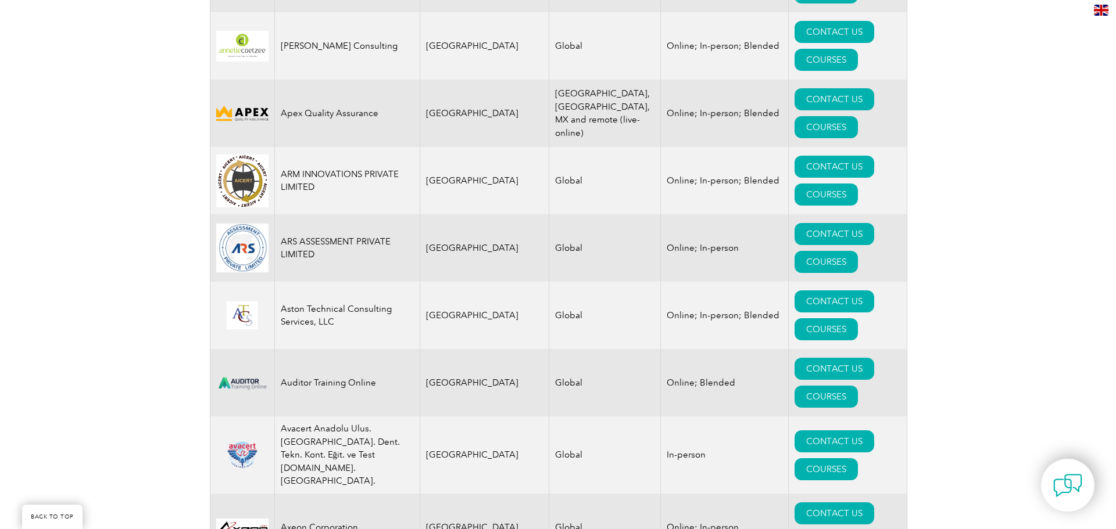
scroll to position [1332, 0]
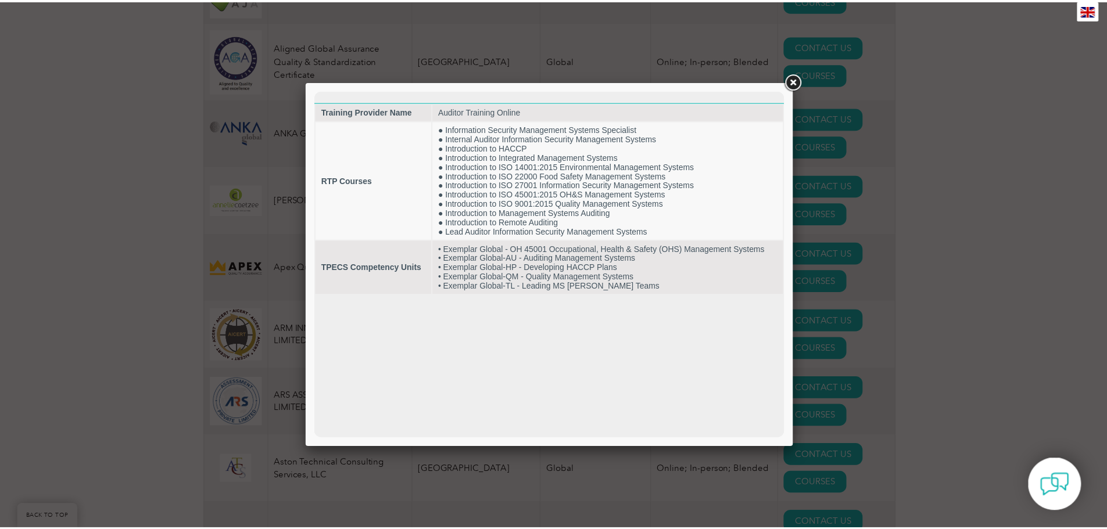
scroll to position [0, 0]
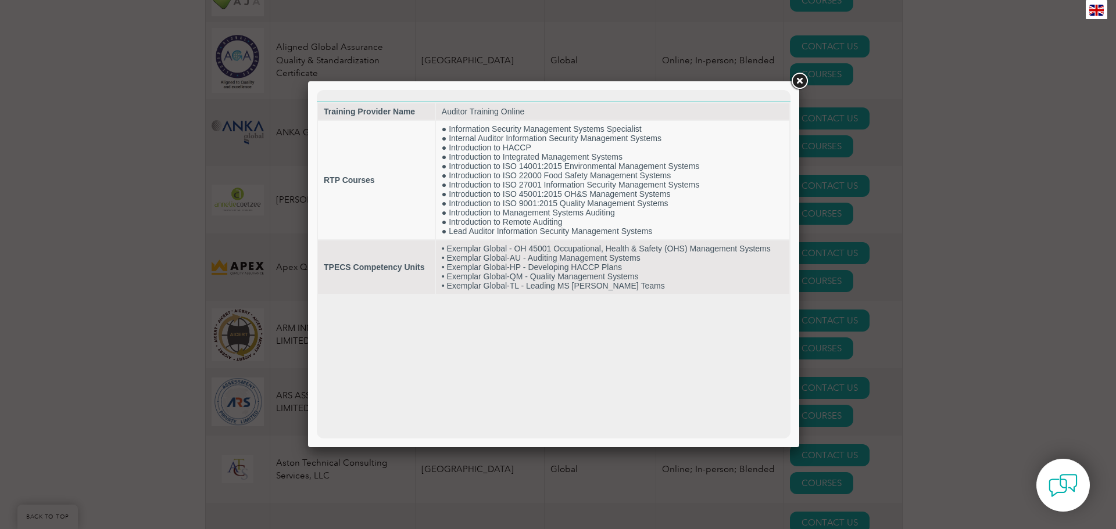
click at [803, 74] on link at bounding box center [799, 81] width 21 height 21
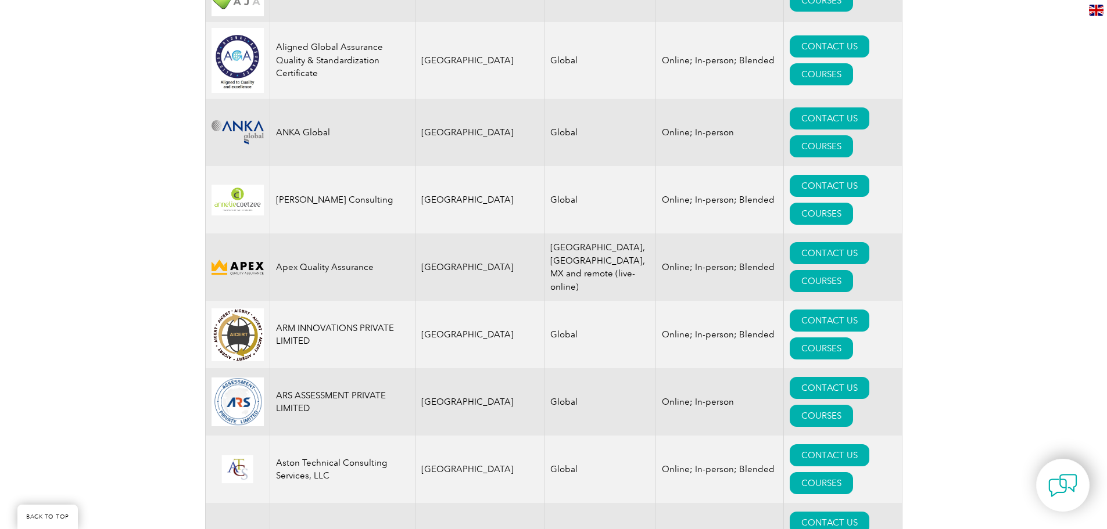
click at [223, 524] on img at bounding box center [238, 537] width 52 height 26
click at [346, 503] on td "Auditor Training Online" at bounding box center [342, 536] width 145 height 67
drag, startPoint x: 278, startPoint y: 174, endPoint x: 375, endPoint y: 173, distance: 97.1
click at [375, 503] on td "Auditor Training Online" at bounding box center [342, 536] width 145 height 67
copy td "Auditor Training Online"
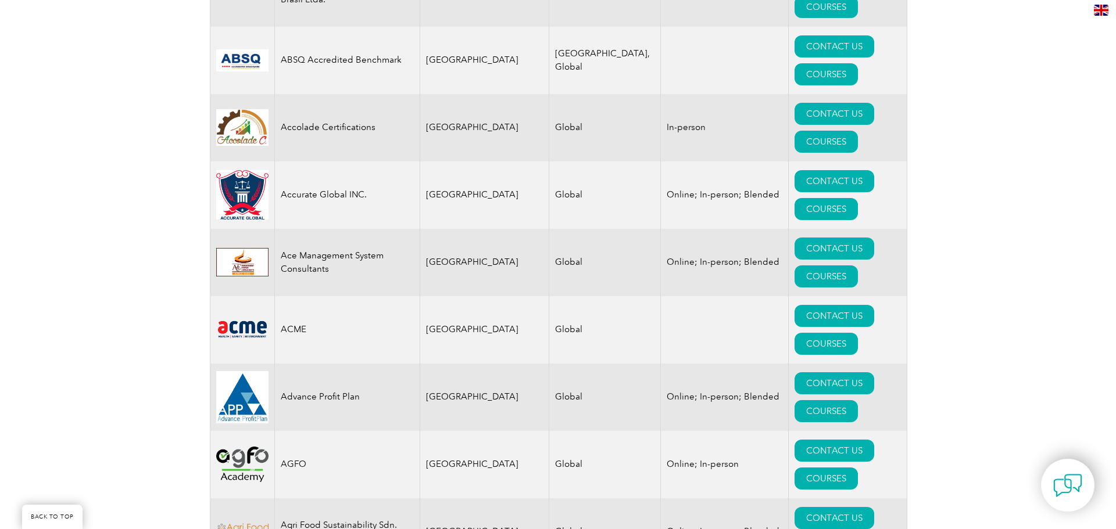
scroll to position [634, 0]
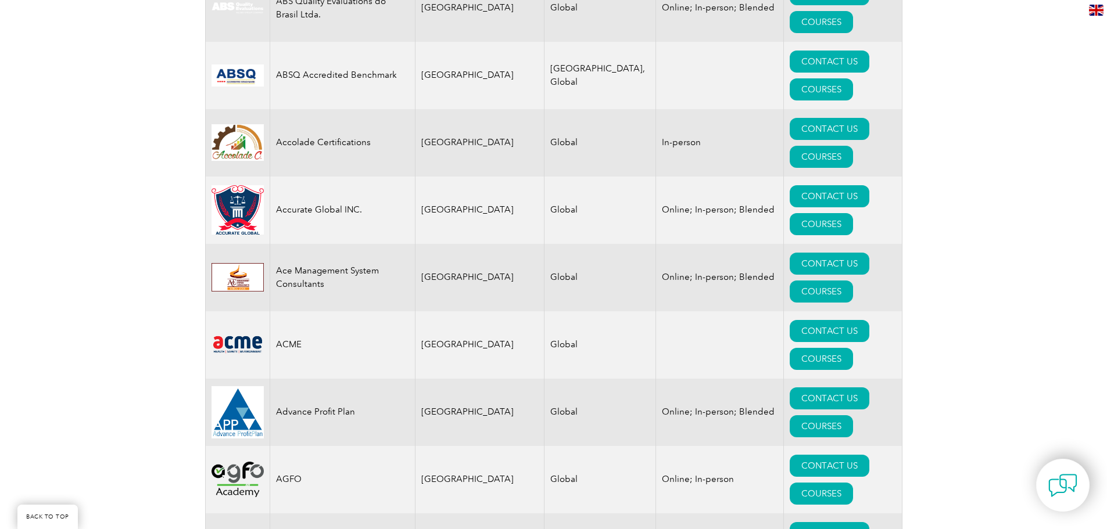
click at [330, 379] on td "Advance Profit Plan" at bounding box center [342, 412] width 145 height 67
click at [849, 416] on link "COURSES" at bounding box center [821, 427] width 63 height 22
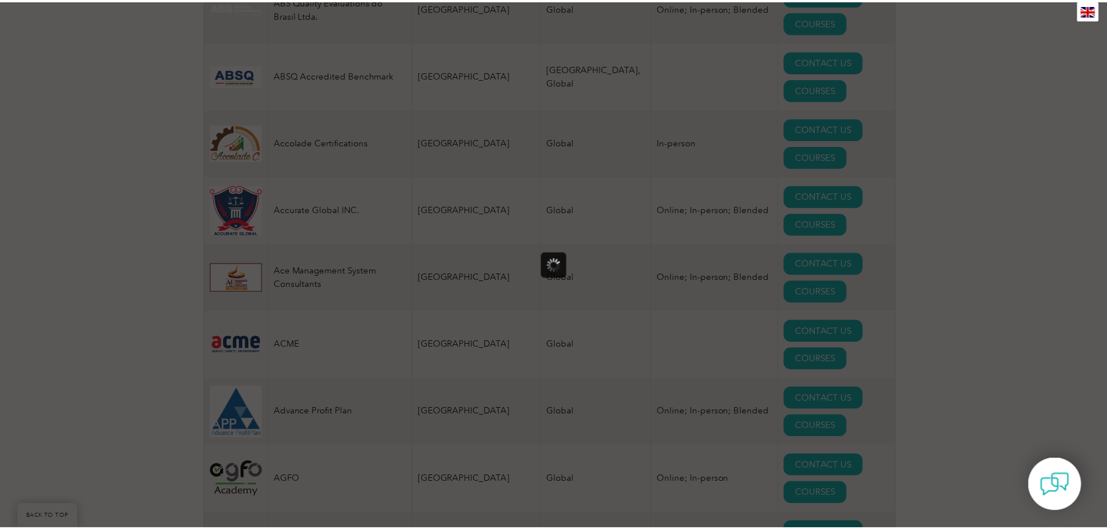
scroll to position [0, 0]
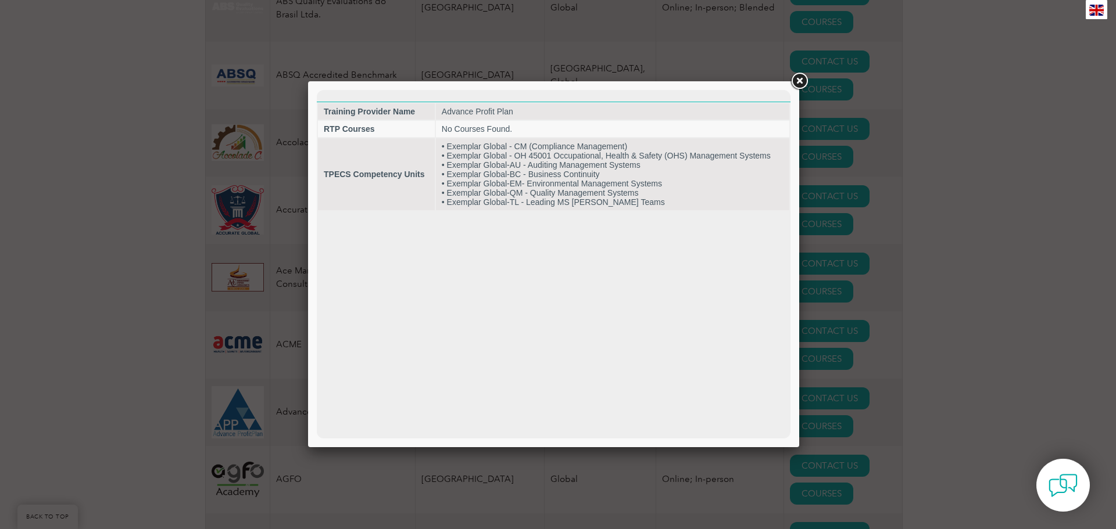
click at [801, 79] on link at bounding box center [799, 81] width 21 height 21
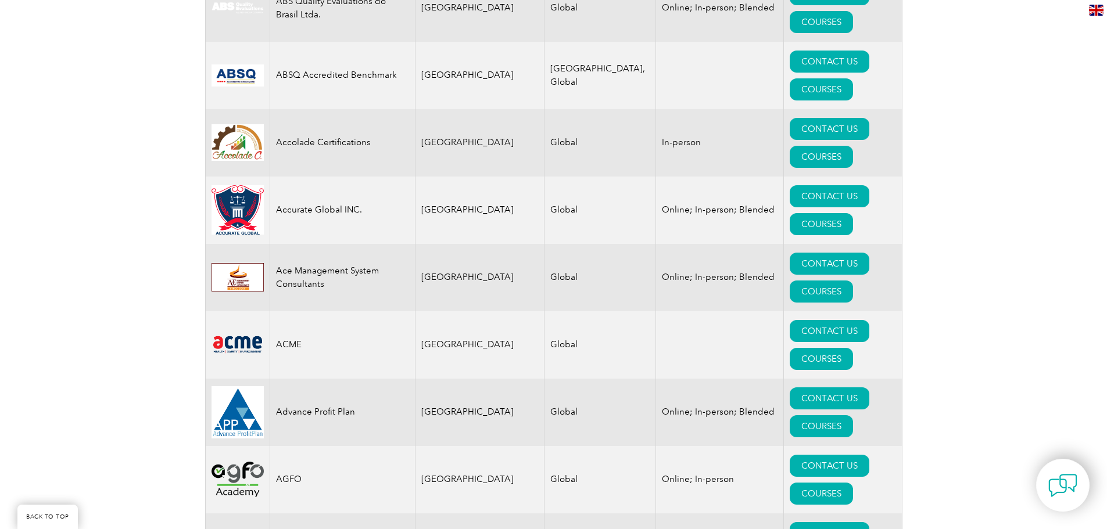
scroll to position [285, 0]
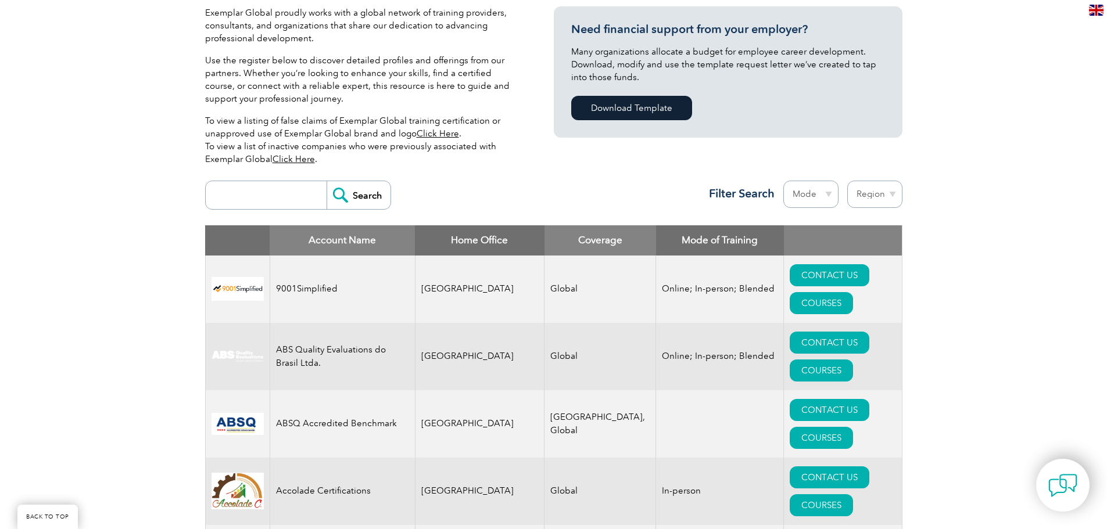
click at [277, 195] on input "search" at bounding box center [269, 195] width 115 height 28
type input "ISO 45003"
click at [327, 181] on input "Search" at bounding box center [359, 195] width 64 height 28
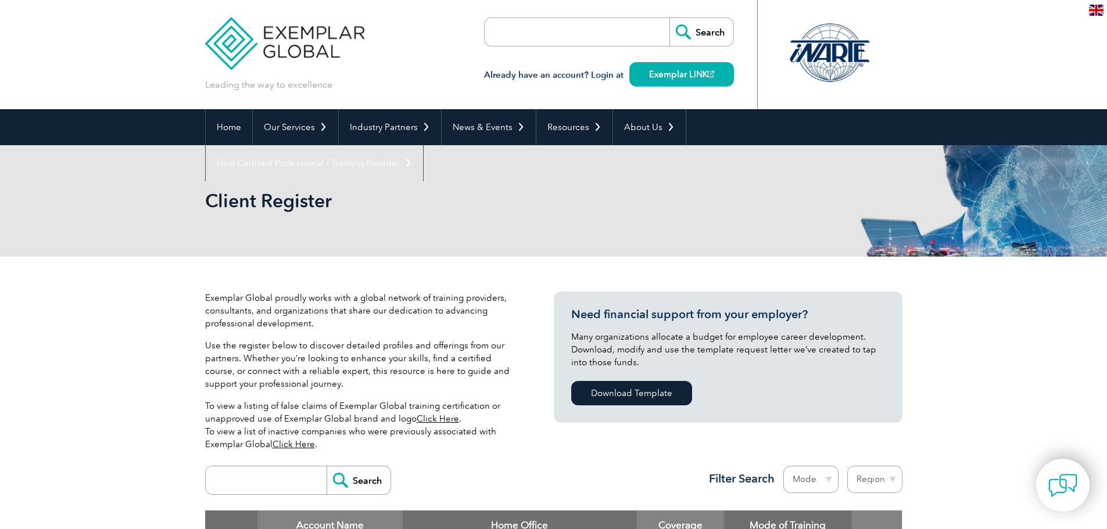
click at [366, 188] on div "Client Register" at bounding box center [553, 201] width 697 height 112
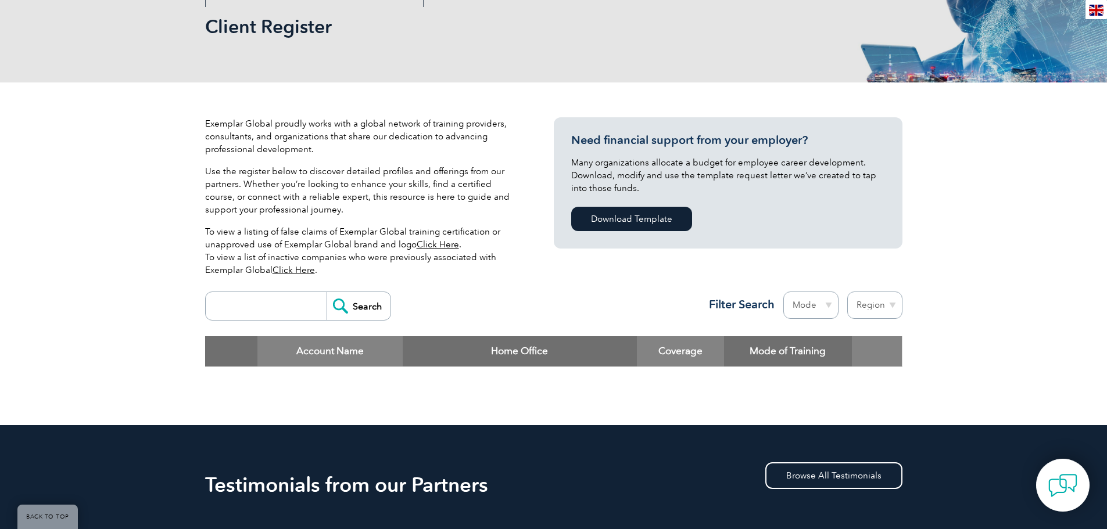
click at [279, 311] on input "search" at bounding box center [269, 306] width 115 height 28
type input "ISO 45003"
click at [360, 309] on input "Search" at bounding box center [359, 306] width 64 height 28
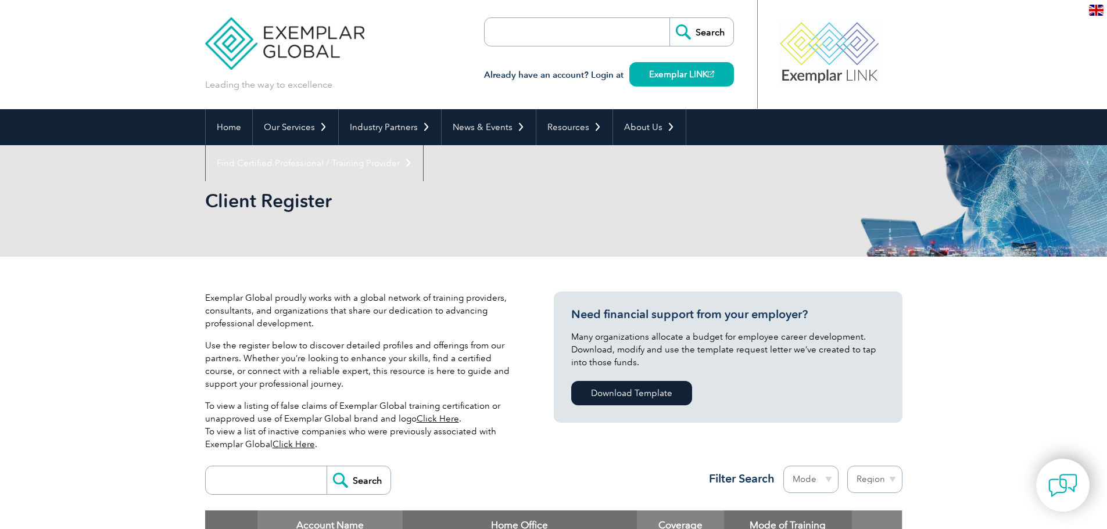
click at [536, 182] on div "Client Register" at bounding box center [553, 201] width 697 height 112
click at [563, 27] on input "search" at bounding box center [552, 32] width 122 height 28
type input "ISO 45003"
click at [670, 18] on input "Search" at bounding box center [702, 32] width 64 height 28
